Goal: Information Seeking & Learning: Learn about a topic

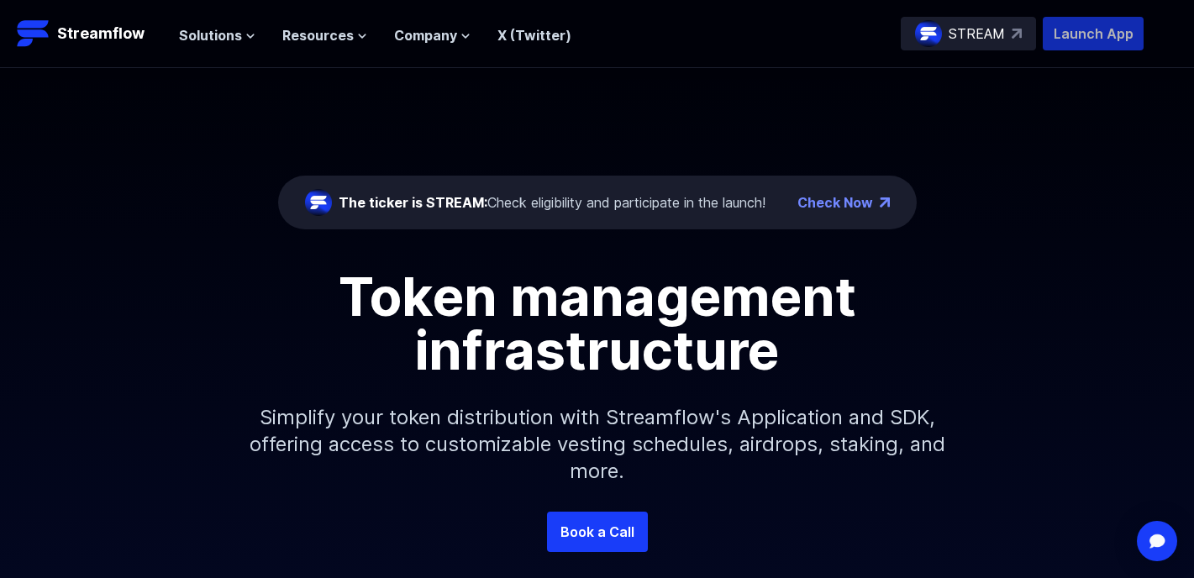
click at [1061, 42] on p "Launch App" at bounding box center [1093, 34] width 101 height 34
click at [246, 37] on icon at bounding box center [250, 36] width 10 height 10
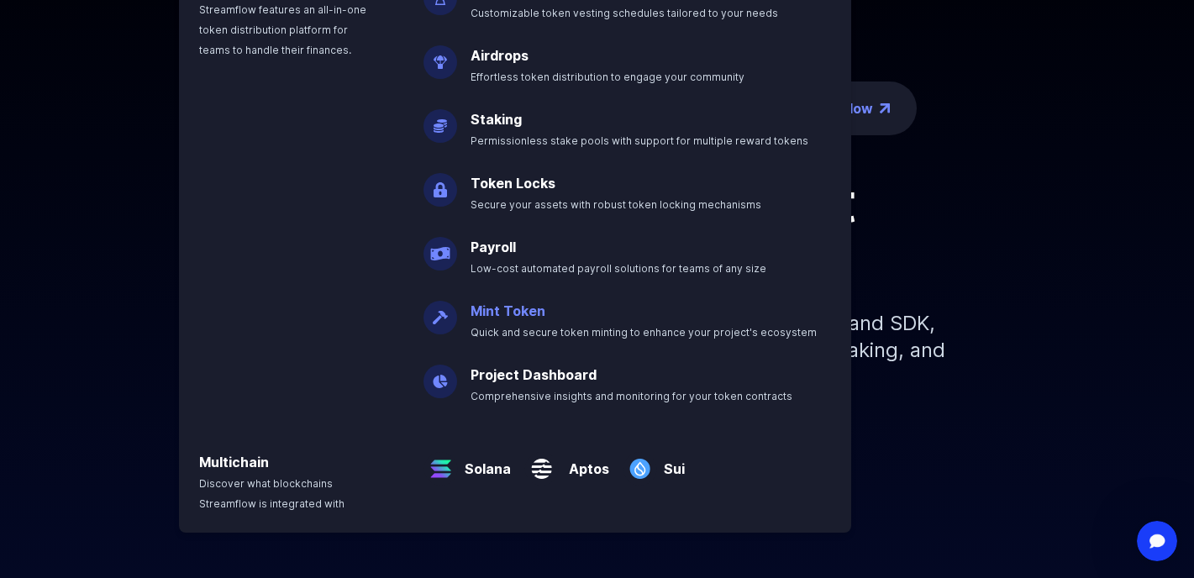
scroll to position [97, 0]
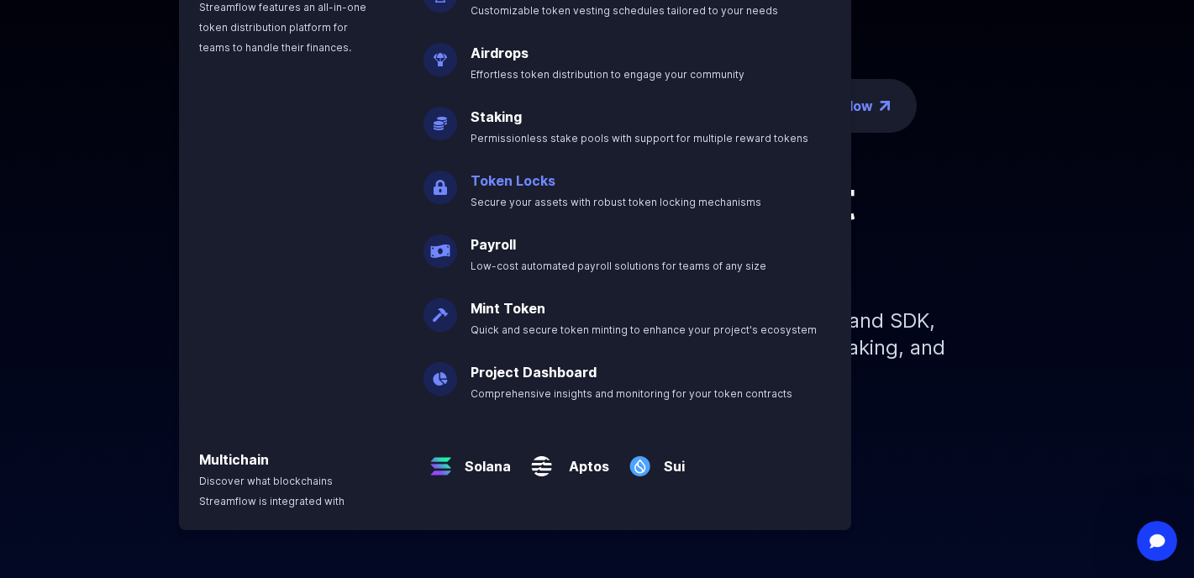
click at [530, 177] on link "Token Locks" at bounding box center [513, 180] width 85 height 17
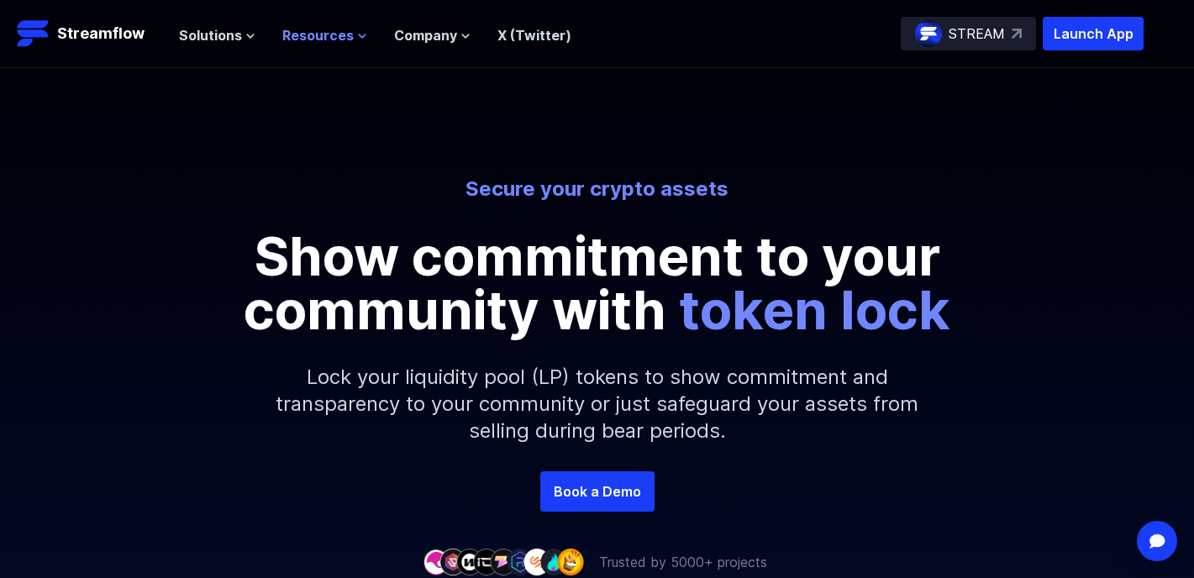
click at [314, 39] on span "Resources" at bounding box center [317, 35] width 71 height 20
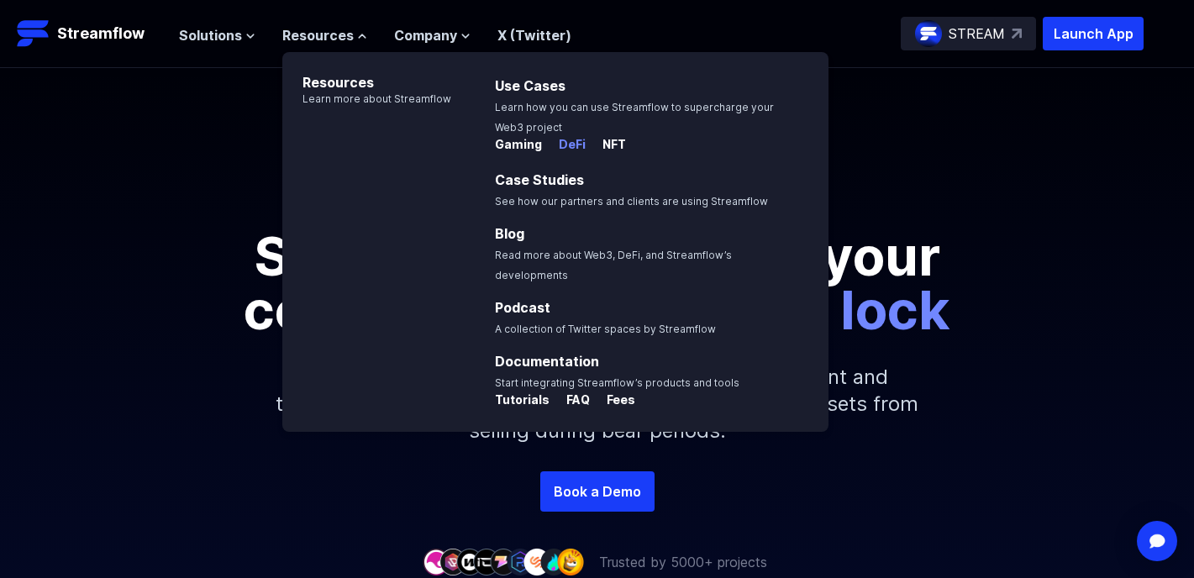
click at [573, 144] on p "DeFi" at bounding box center [565, 144] width 40 height 17
